Goal: Information Seeking & Learning: Find specific fact

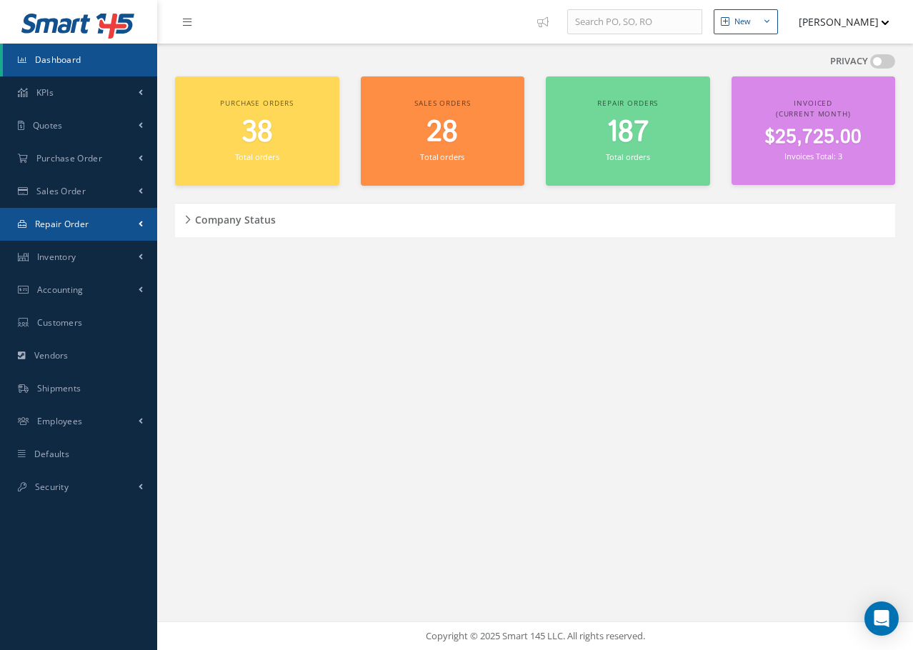
click at [66, 231] on link "Repair Order" at bounding box center [78, 224] width 157 height 33
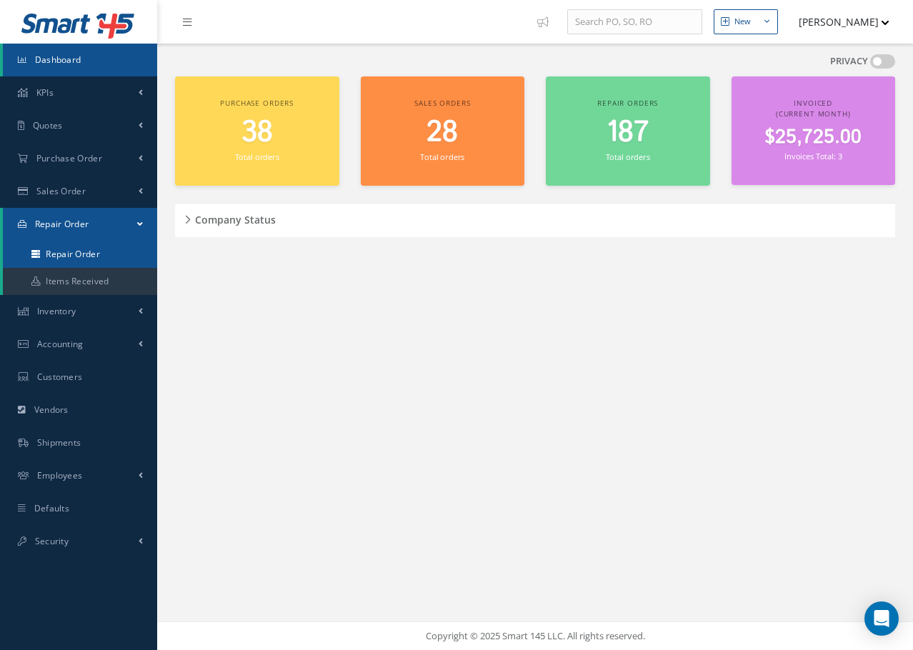
click at [102, 251] on link "Repair Order" at bounding box center [80, 254] width 154 height 27
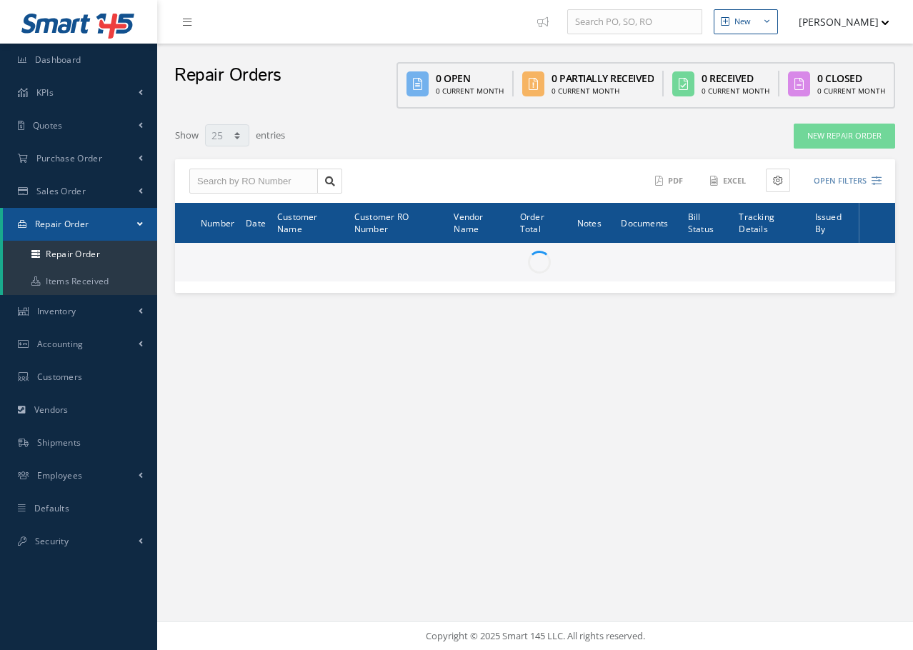
select select "25"
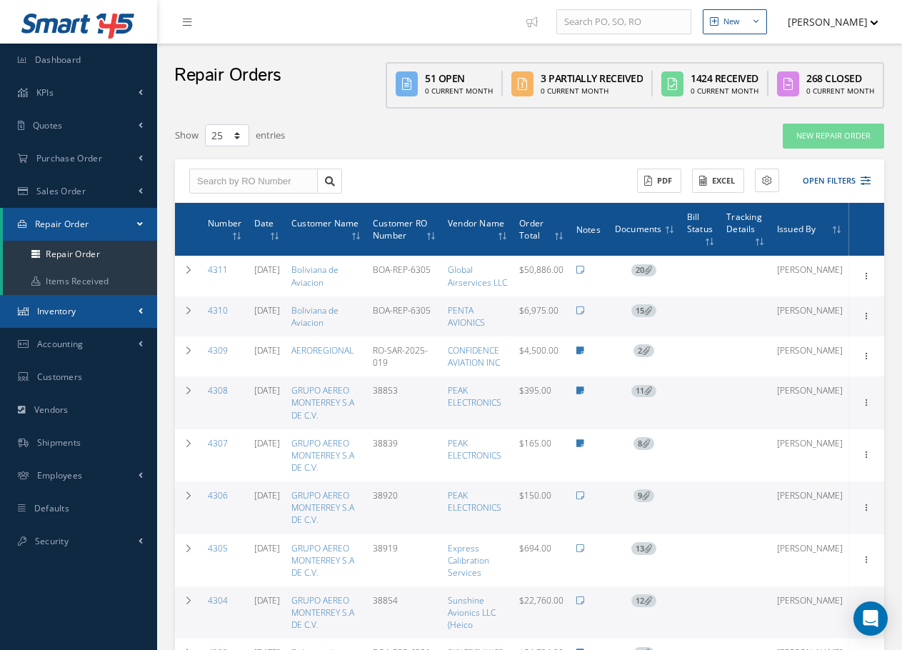
click at [57, 312] on span "Inventory" at bounding box center [56, 311] width 39 height 12
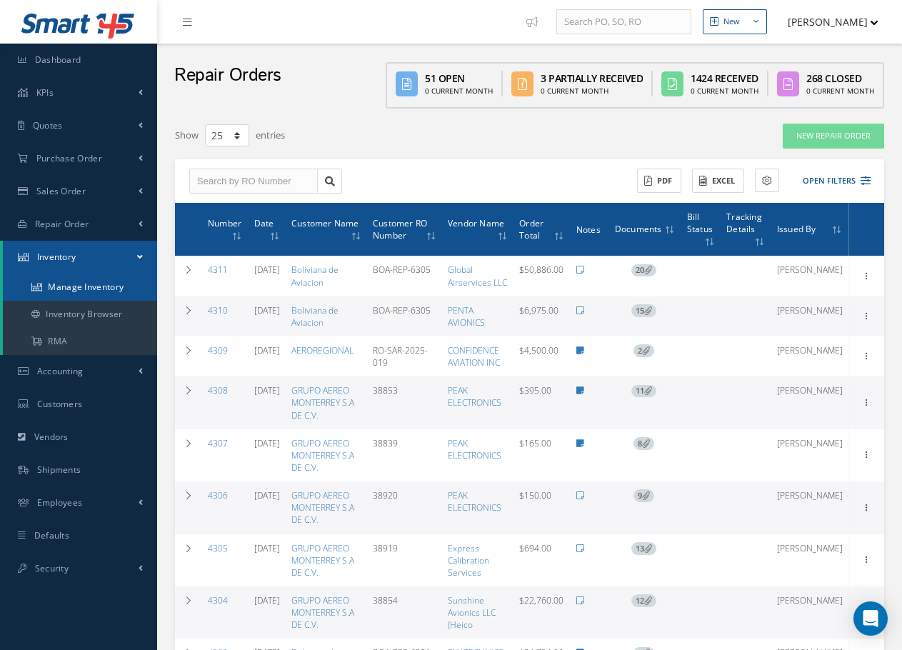
click at [83, 290] on link "Manage Inventory" at bounding box center [80, 287] width 154 height 27
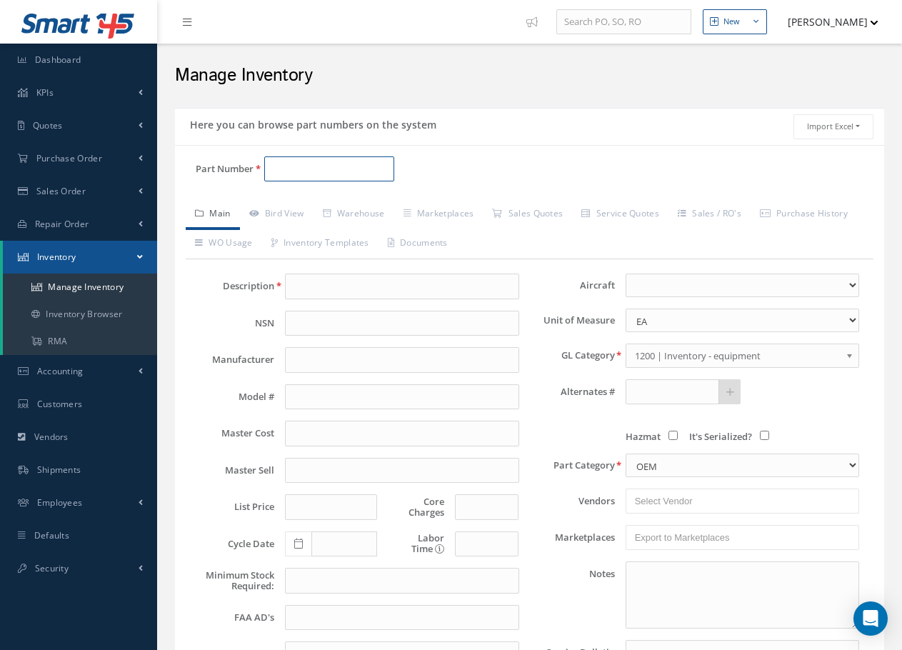
click at [291, 172] on input "Part Number" at bounding box center [329, 169] width 130 height 26
paste input "7075M51G09"
type input "7075M51G09"
click at [288, 215] on link "Bird View" at bounding box center [277, 215] width 74 height 30
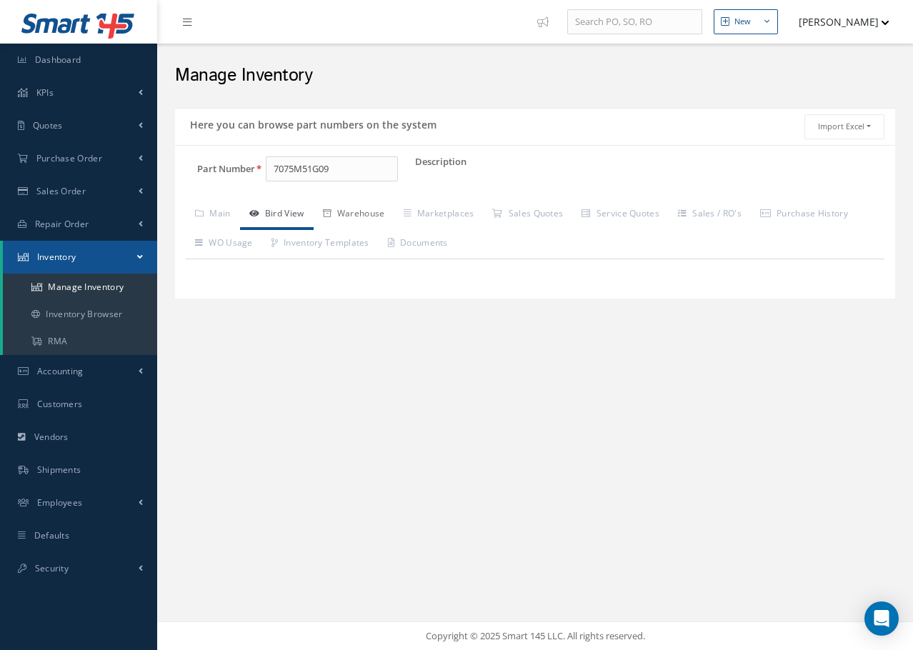
click at [369, 214] on link "Warehouse" at bounding box center [354, 215] width 81 height 30
click at [461, 216] on link "Marketplaces" at bounding box center [438, 215] width 89 height 30
click at [533, 216] on link "Sales Quotes" at bounding box center [527, 215] width 89 height 30
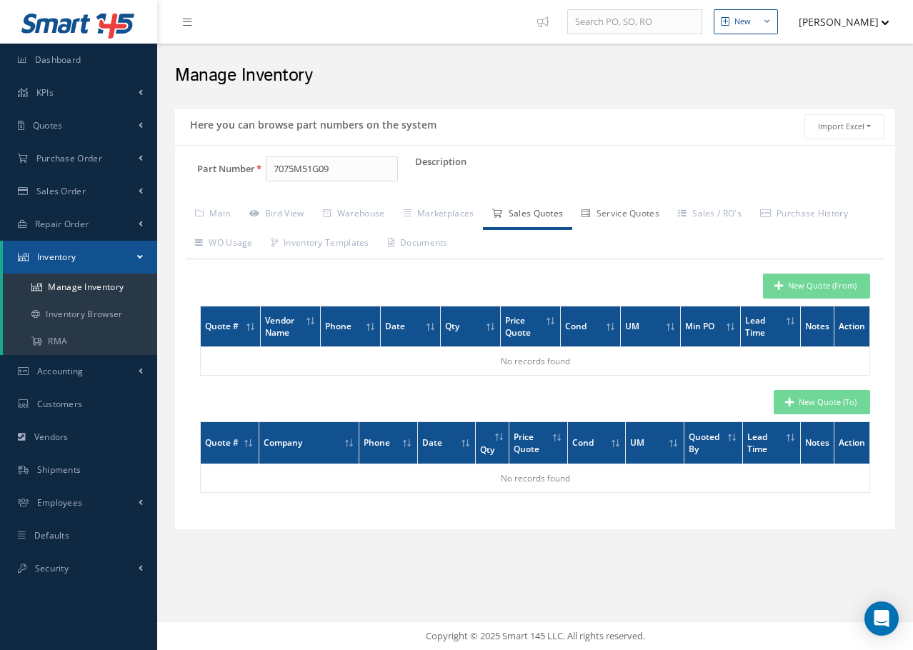
click at [618, 213] on link "Service Quotes" at bounding box center [620, 215] width 96 height 30
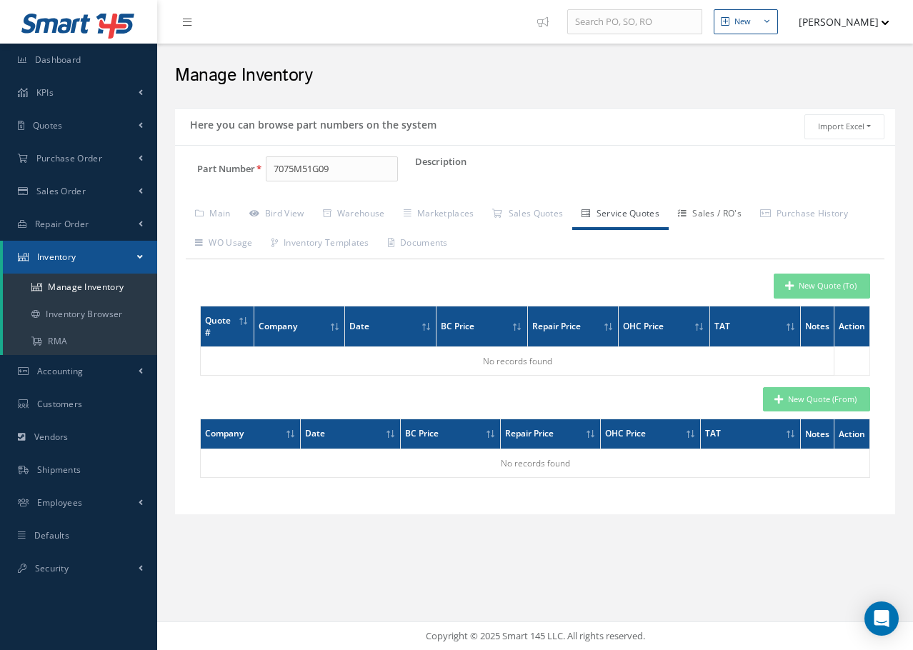
click at [712, 215] on link "Sales / RO's" at bounding box center [709, 215] width 82 height 30
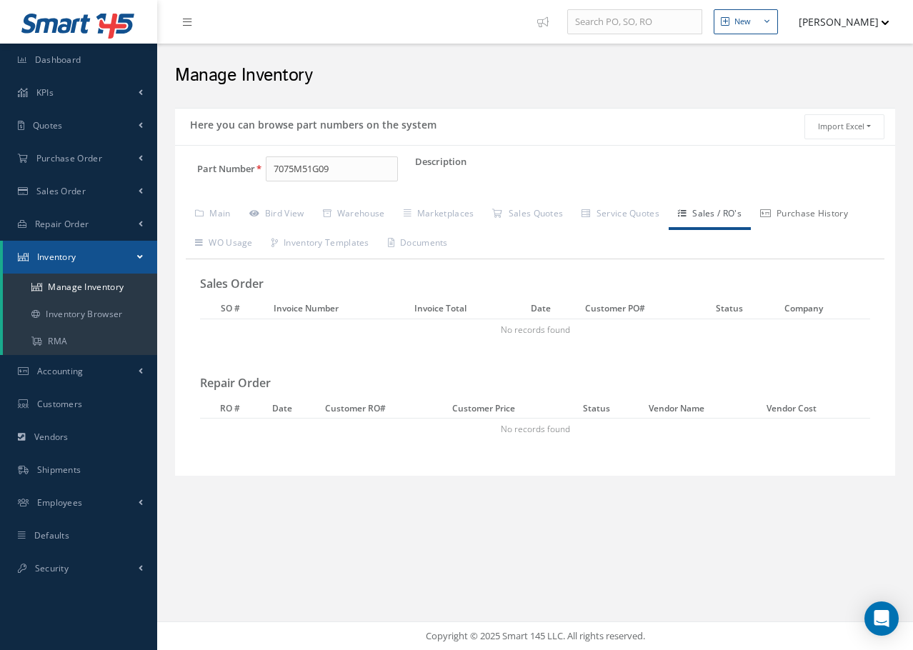
click at [818, 219] on link "Purchase History" at bounding box center [804, 215] width 106 height 30
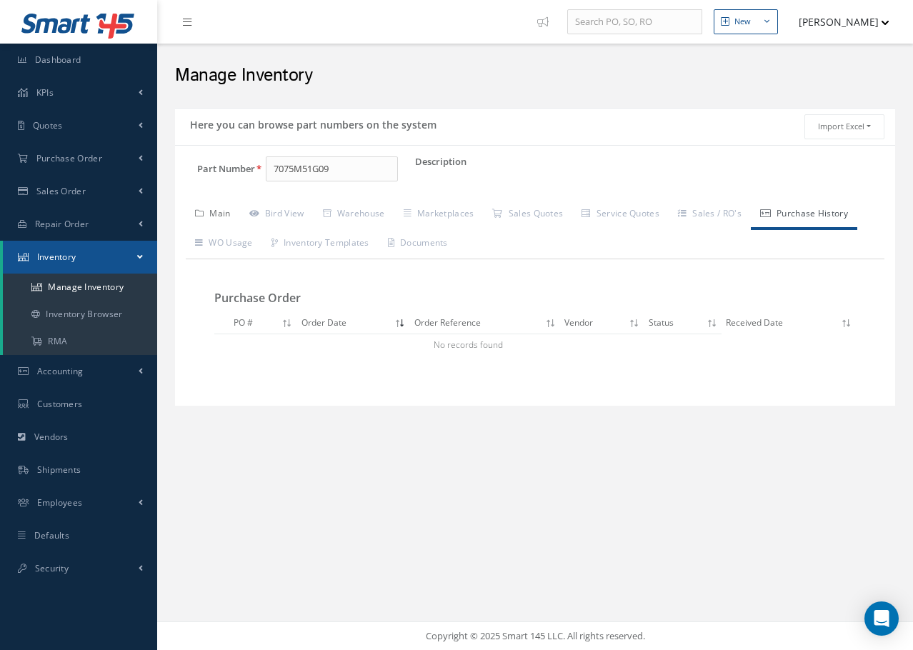
click at [221, 214] on link "Main" at bounding box center [213, 215] width 54 height 30
